Goal: Transaction & Acquisition: Purchase product/service

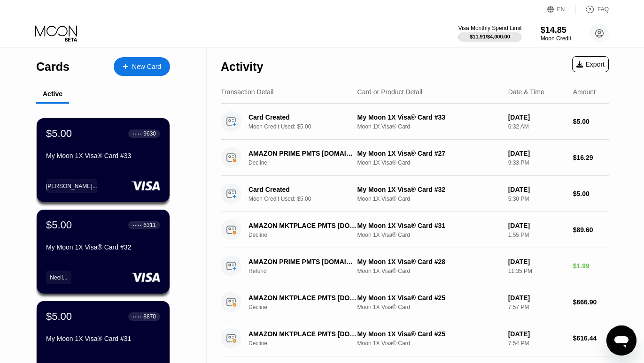
click at [153, 65] on div "New Card" at bounding box center [146, 67] width 29 height 8
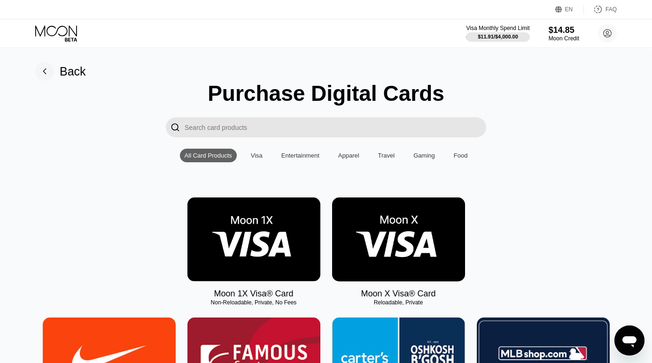
click at [262, 256] on img at bounding box center [253, 240] width 133 height 84
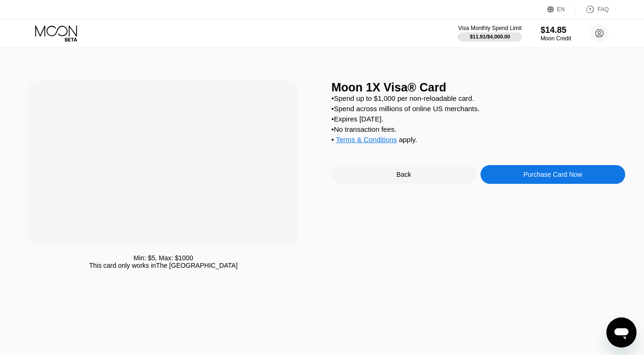
click at [261, 252] on div "Min: $ 5 , Max: $ 1000 This card only works in The United States" at bounding box center [174, 177] width 293 height 193
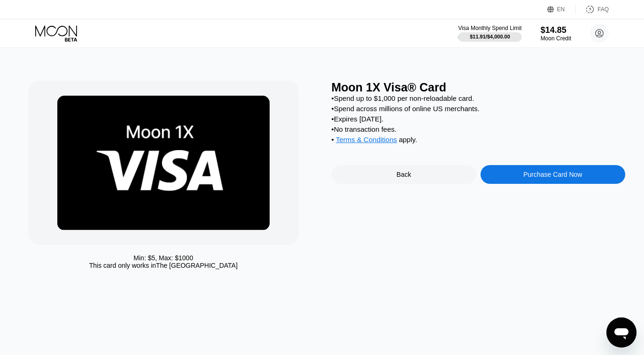
click at [557, 178] on div "Purchase Card Now" at bounding box center [552, 174] width 145 height 19
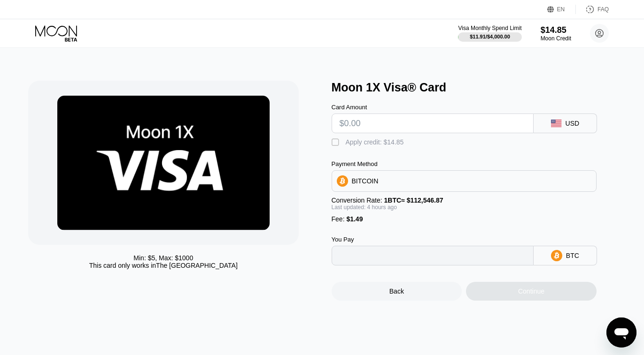
type input "0"
click at [422, 126] on input "text" at bounding box center [432, 123] width 186 height 19
type input "$5"
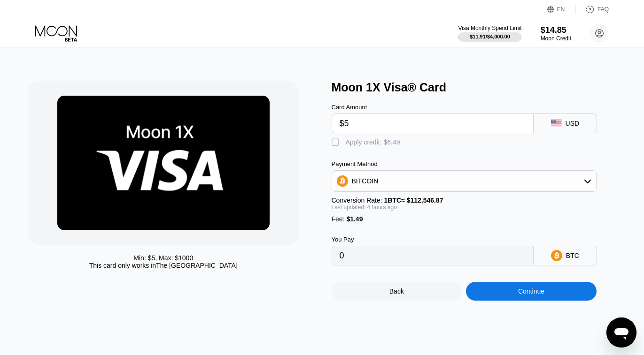
type input "0.00005815"
type input "$5"
click at [333, 146] on div "" at bounding box center [335, 142] width 9 height 9
type input "0"
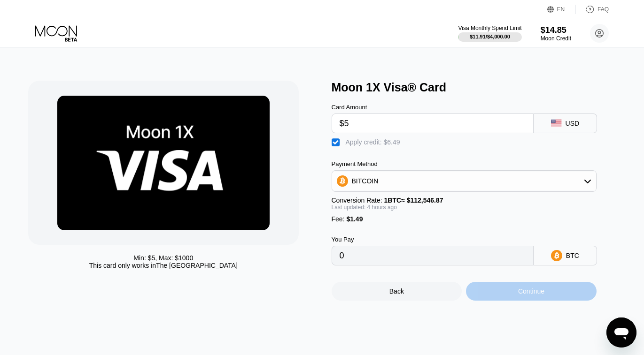
click at [537, 295] on div "Continue" at bounding box center [531, 292] width 26 height 8
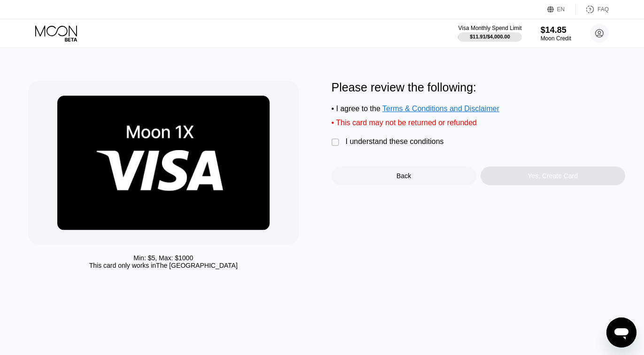
click at [332, 146] on div "" at bounding box center [335, 142] width 9 height 9
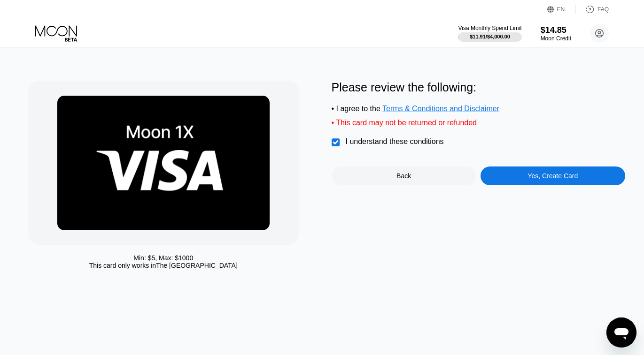
click at [568, 180] on div "Yes, Create Card" at bounding box center [552, 176] width 50 height 8
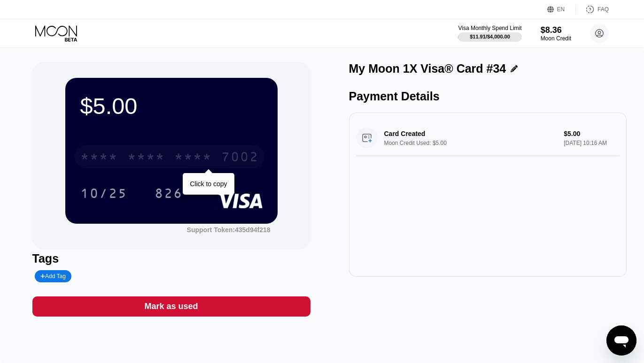
click at [173, 161] on div "* * * * * * * * * * * * 7002" at bounding box center [170, 156] width 190 height 23
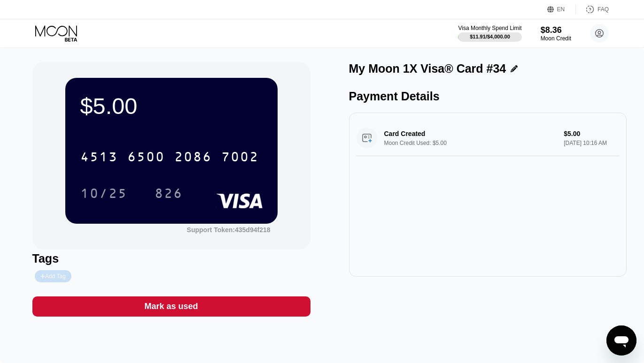
click at [54, 275] on div "Add Tag" at bounding box center [52, 276] width 25 height 7
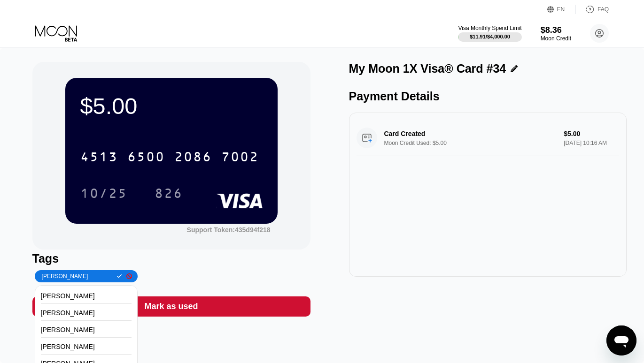
type input "[PERSON_NAME]"
click at [112, 276] on div at bounding box center [117, 277] width 10 height 6
